Goal: Information Seeking & Learning: Learn about a topic

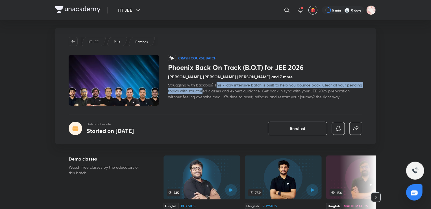
drag, startPoint x: 218, startPoint y: 81, endPoint x: 218, endPoint y: 91, distance: 9.6
click at [218, 91] on div "Phoenix Back On Track (B.O.T) for JEE 2026 [PERSON_NAME], [PERSON_NAME] [PERSON…" at bounding box center [265, 82] width 194 height 36
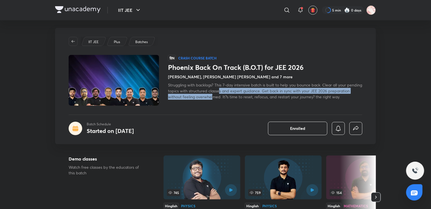
click at [236, 94] on span "Struggling with backlogs? This 7-day intensive batch is built to help you bounc…" at bounding box center [265, 90] width 194 height 17
drag, startPoint x: 270, startPoint y: 95, endPoint x: 270, endPoint y: 92, distance: 3.4
click at [270, 92] on span "Struggling with backlogs? This 7-day intensive batch is built to help you bounc…" at bounding box center [265, 90] width 194 height 17
drag, startPoint x: 279, startPoint y: 96, endPoint x: 278, endPoint y: 91, distance: 4.8
click at [278, 91] on span "Struggling with backlogs? This 7-day intensive batch is built to help you bounc…" at bounding box center [265, 90] width 194 height 17
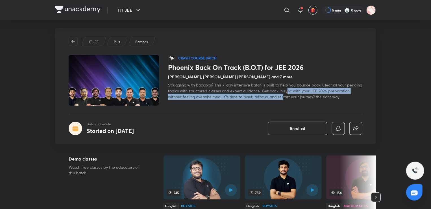
drag, startPoint x: 304, startPoint y: 97, endPoint x: 304, endPoint y: 93, distance: 3.7
click at [304, 93] on span "Struggling with backlogs? This 7-day intensive batch is built to help you bounc…" at bounding box center [265, 90] width 194 height 17
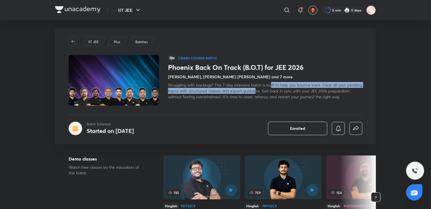
drag, startPoint x: 272, startPoint y: 83, endPoint x: 272, endPoint y: 90, distance: 6.5
click at [272, 90] on span "Struggling with backlogs? This 7-day intensive batch is built to help you bounc…" at bounding box center [265, 90] width 194 height 17
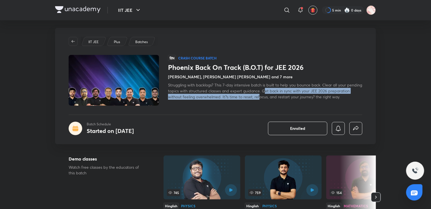
drag, startPoint x: 281, startPoint y: 91, endPoint x: 281, endPoint y: 96, distance: 4.8
click at [281, 96] on span "Struggling with backlogs? This 7-day intensive batch is built to help you bounc…" at bounding box center [265, 90] width 194 height 17
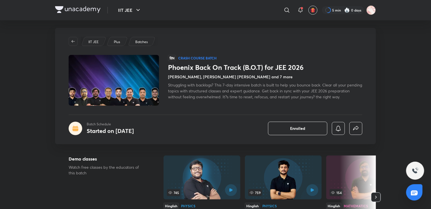
click at [288, 98] on span "Struggling with backlogs? This 7-day intensive batch is built to help you bounc…" at bounding box center [265, 90] width 194 height 17
